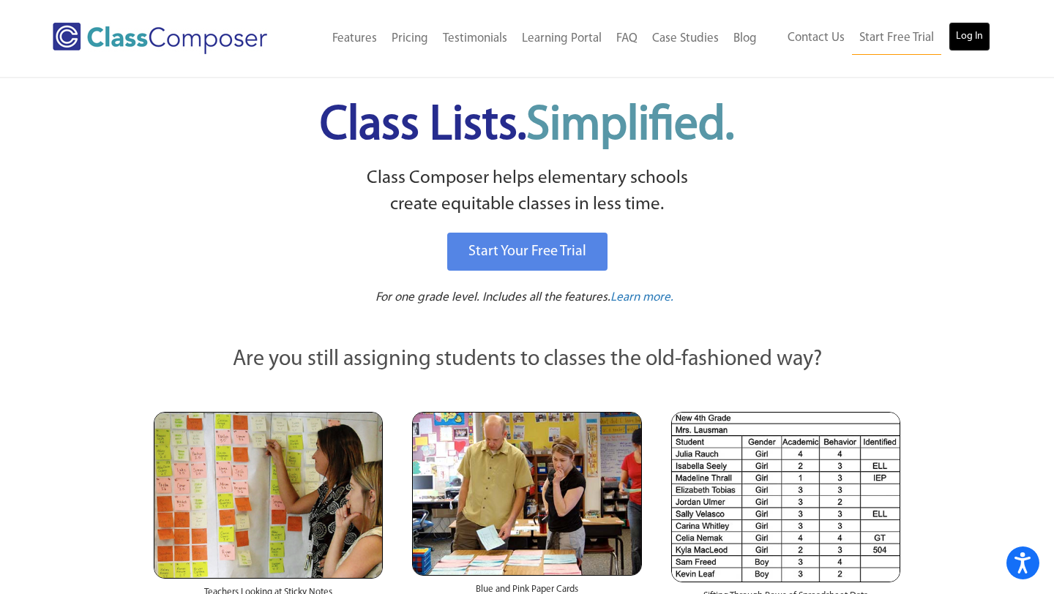
click at [968, 37] on link "Log In" at bounding box center [969, 36] width 42 height 29
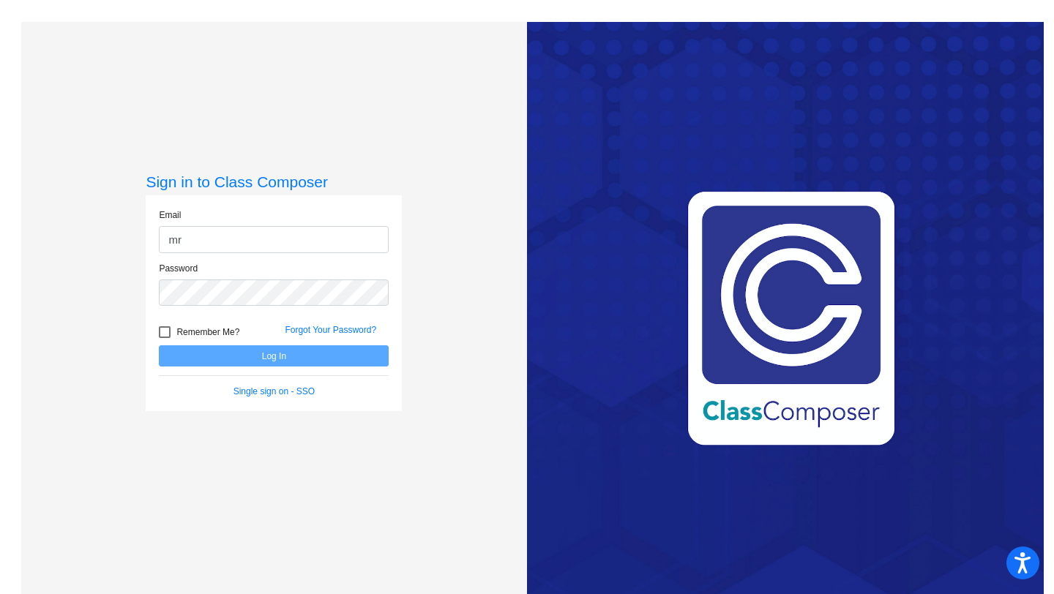
type input "[EMAIL_ADDRESS][DOMAIN_NAME]"
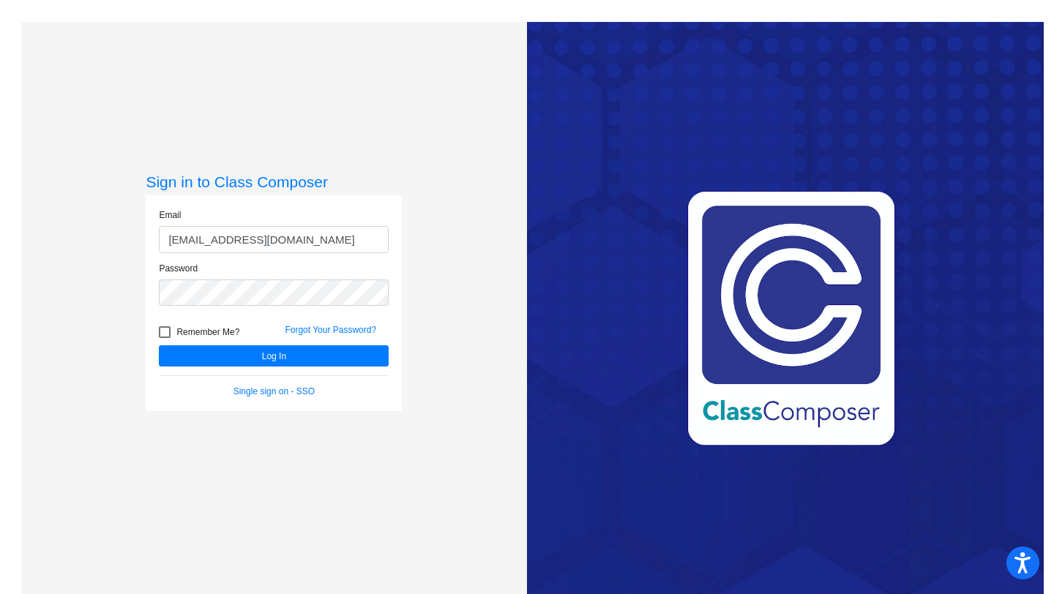
click at [164, 333] on div at bounding box center [165, 332] width 12 height 12
click at [164, 338] on input "Remember Me?" at bounding box center [164, 338] width 1 height 1
checkbox input "true"
click at [187, 352] on button "Log In" at bounding box center [274, 355] width 230 height 21
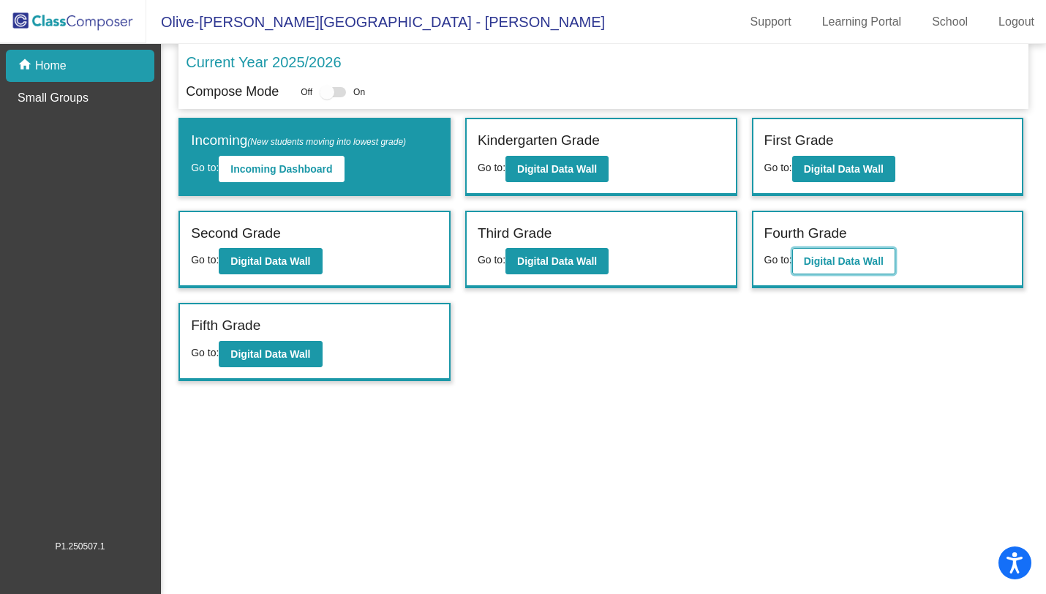
click at [860, 263] on b "Digital Data Wall" at bounding box center [844, 261] width 80 height 12
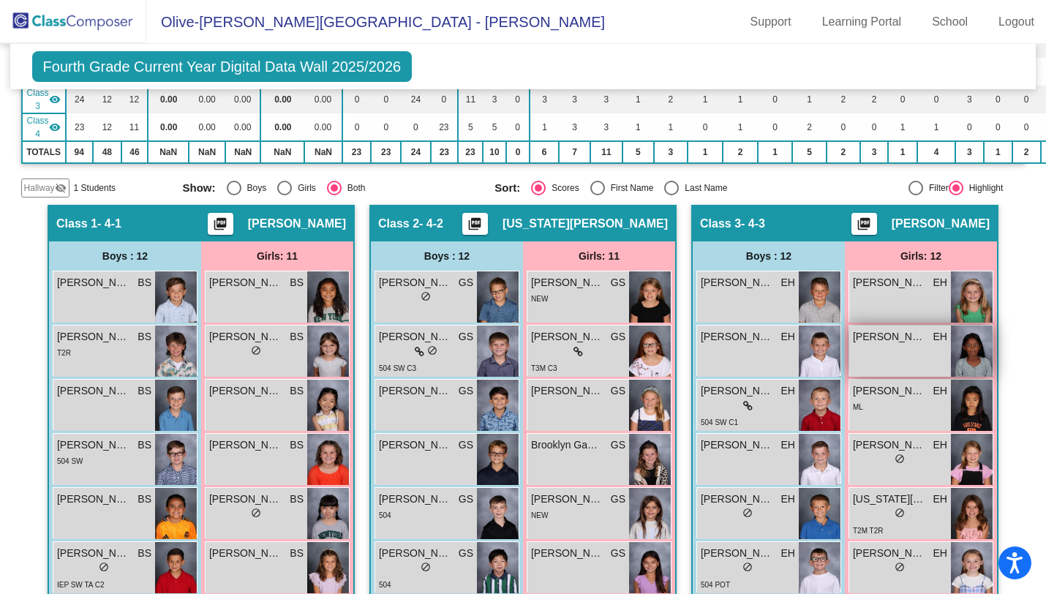
scroll to position [190, 0]
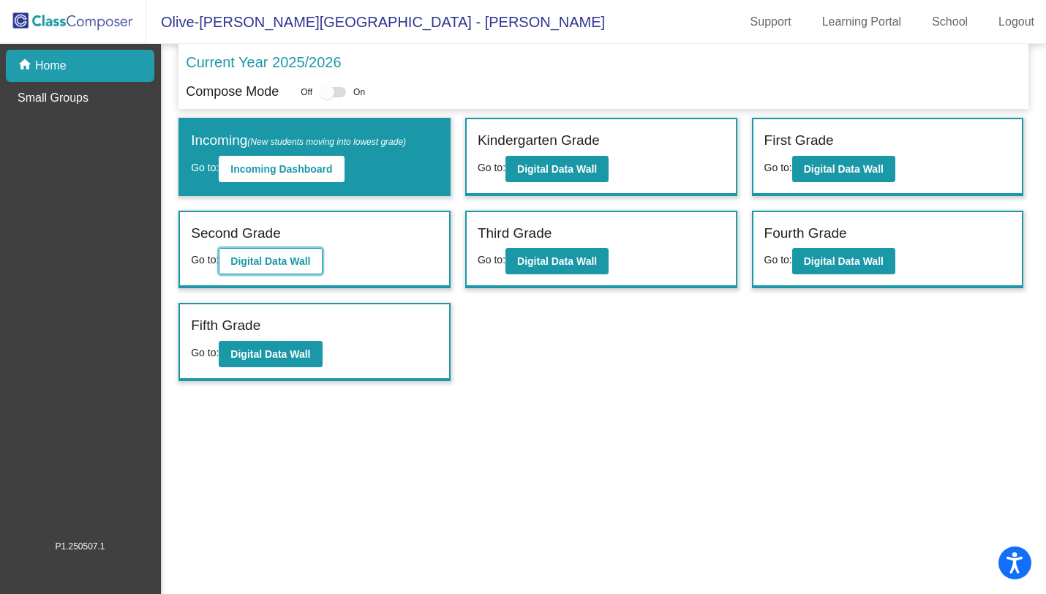
click at [305, 258] on b "Digital Data Wall" at bounding box center [270, 261] width 80 height 12
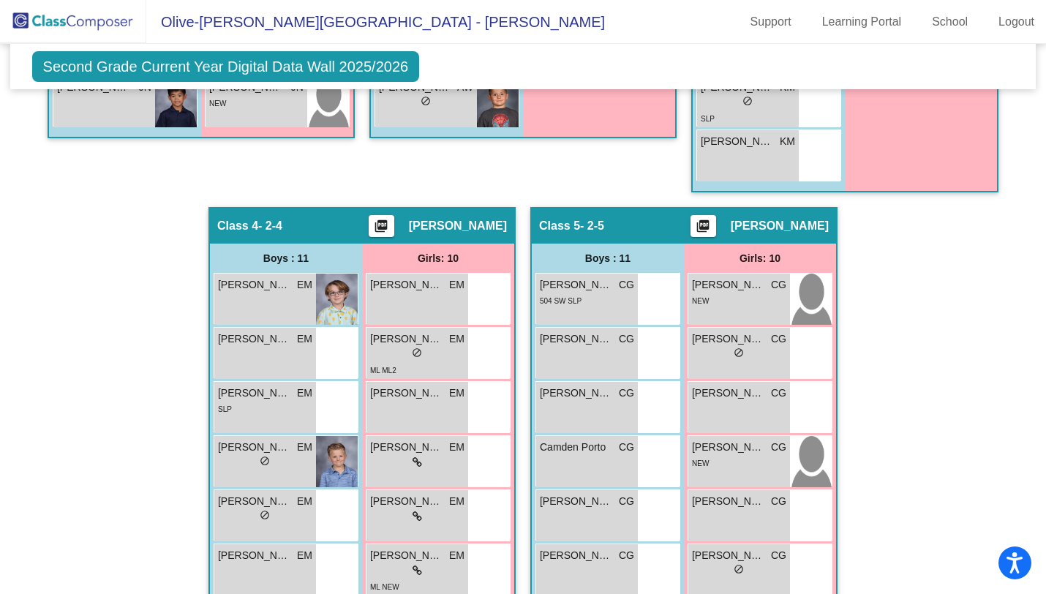
scroll to position [963, 0]
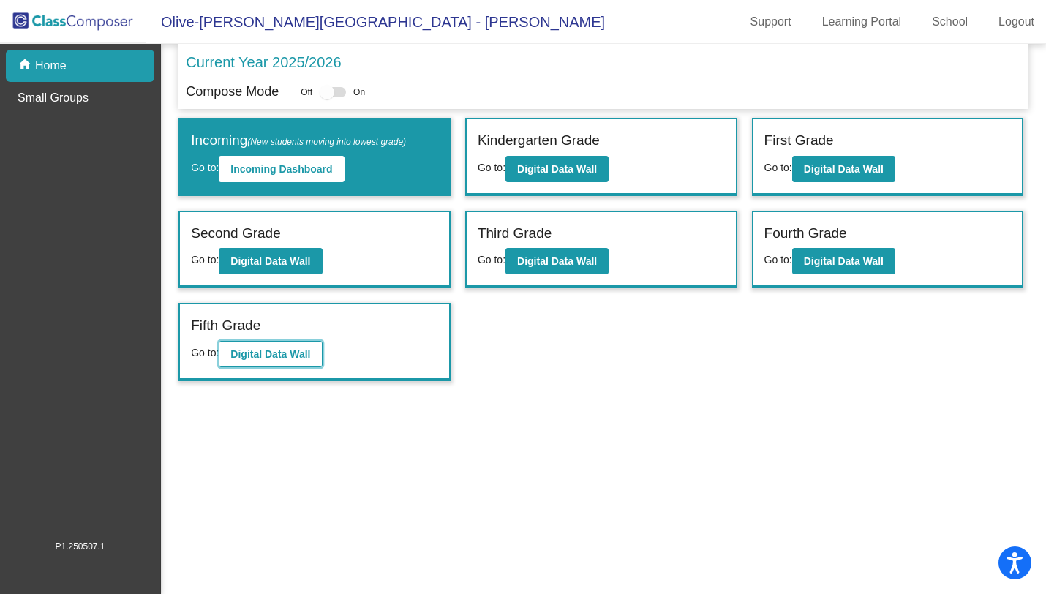
click at [303, 354] on b "Digital Data Wall" at bounding box center [270, 354] width 80 height 12
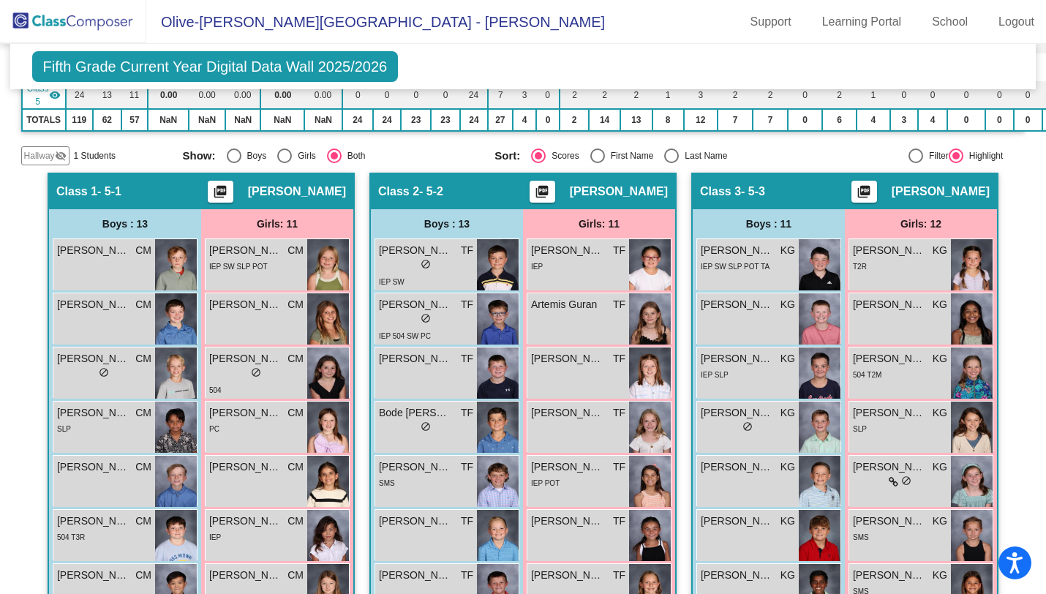
scroll to position [151, 0]
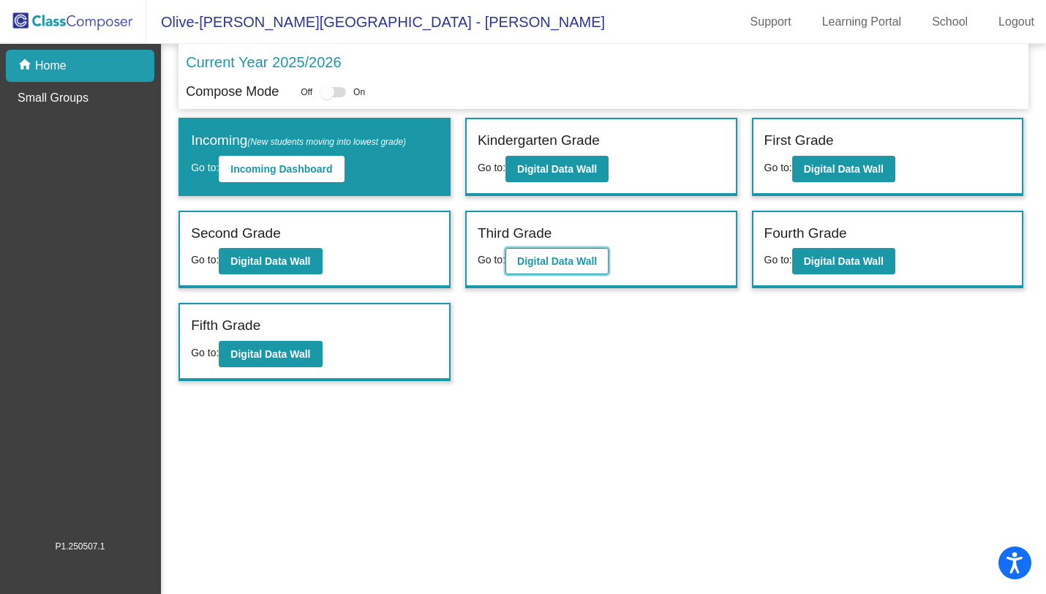
click at [546, 264] on b "Digital Data Wall" at bounding box center [557, 261] width 80 height 12
